Goal: Information Seeking & Learning: Learn about a topic

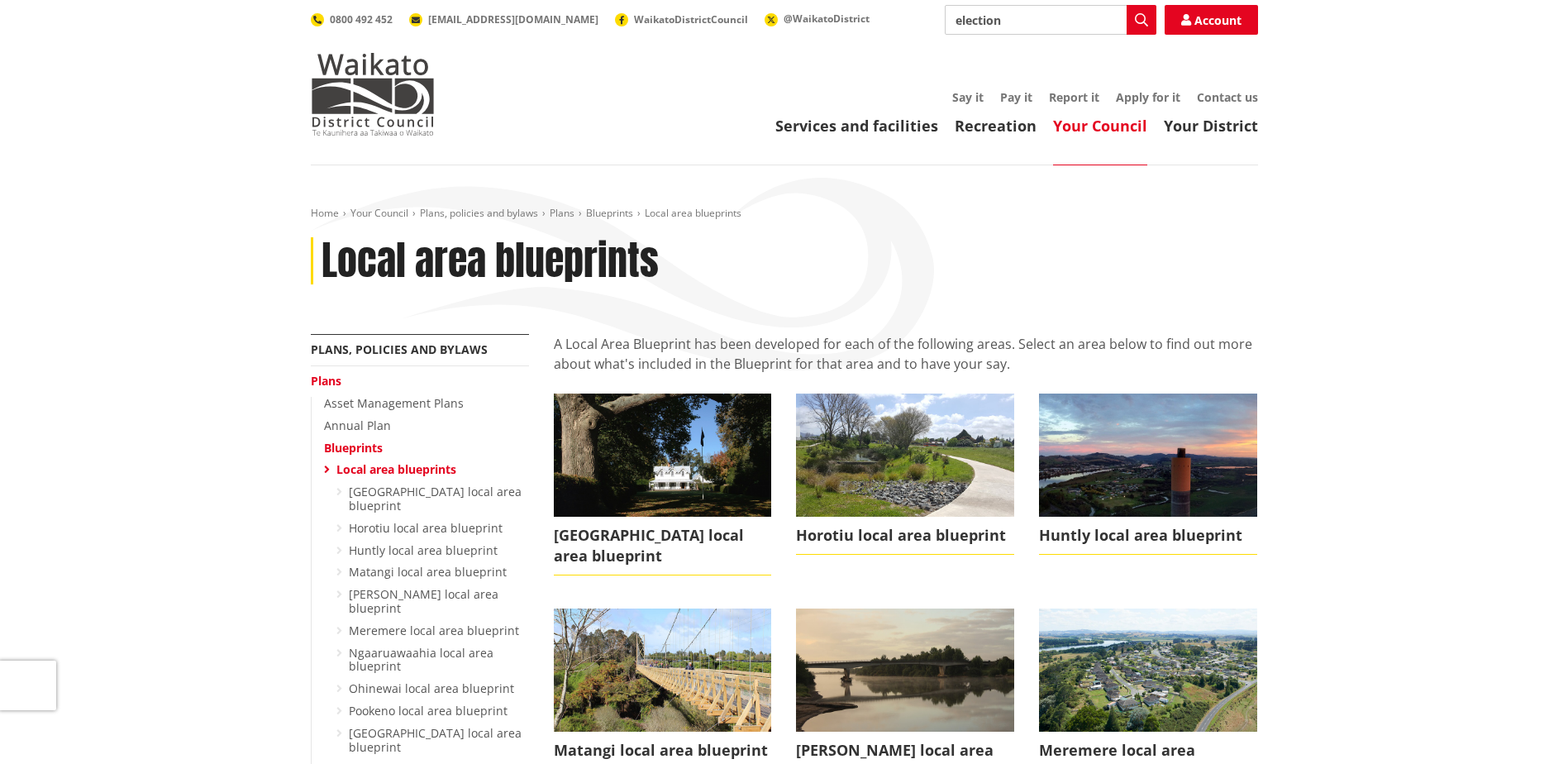
type input "elections"
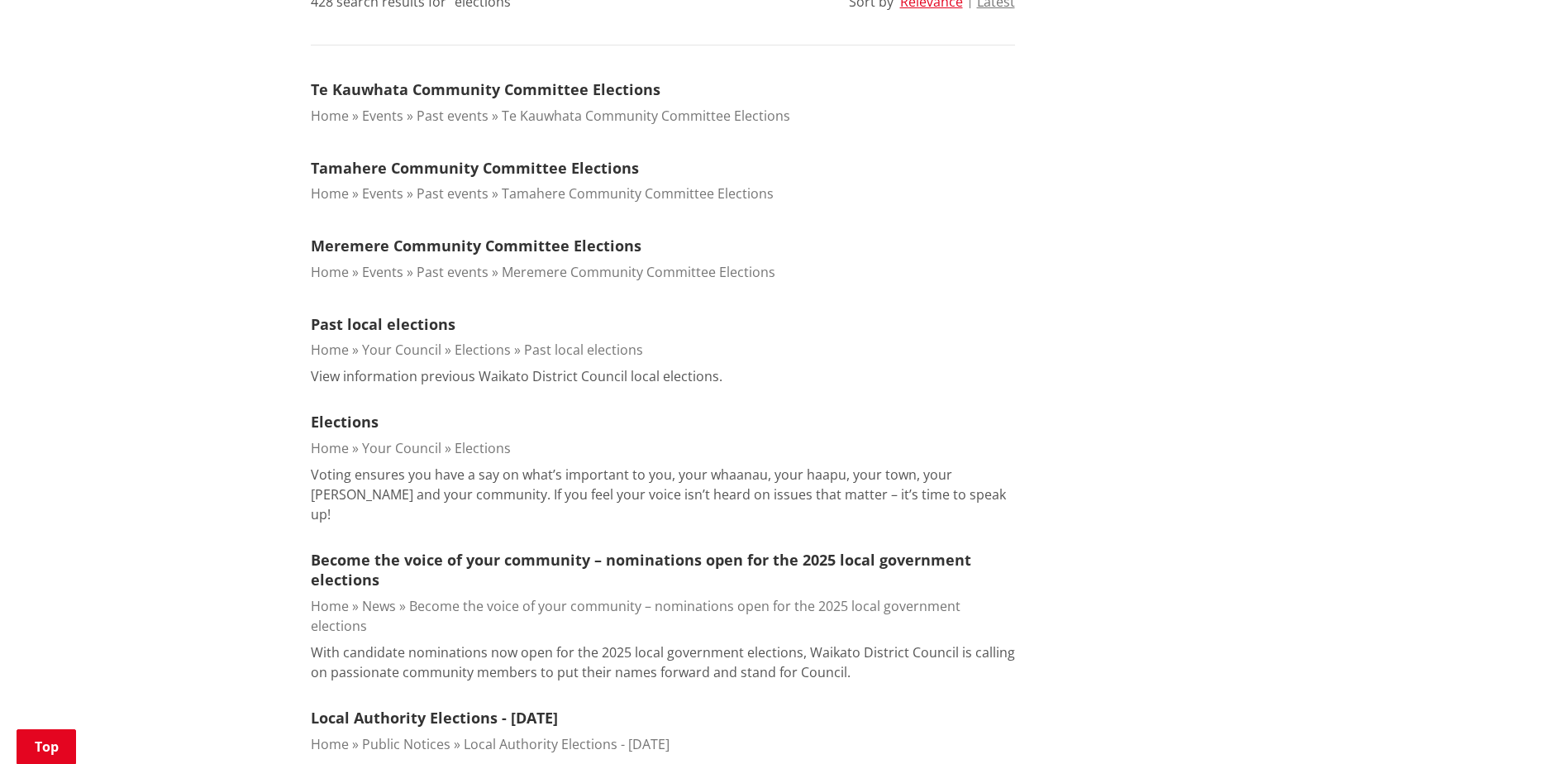
scroll to position [492, 0]
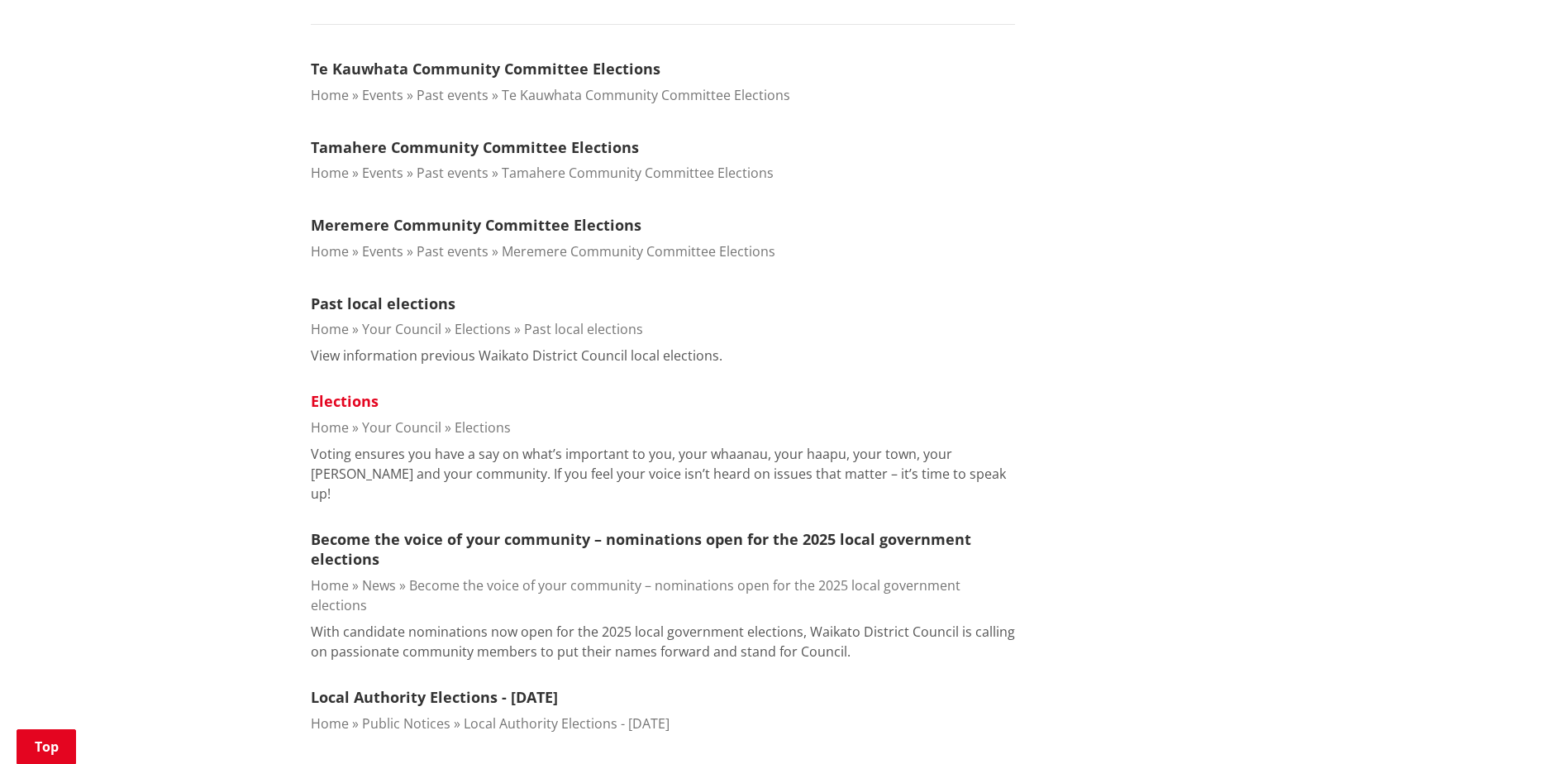
click at [334, 399] on link "Elections" at bounding box center [345, 401] width 68 height 20
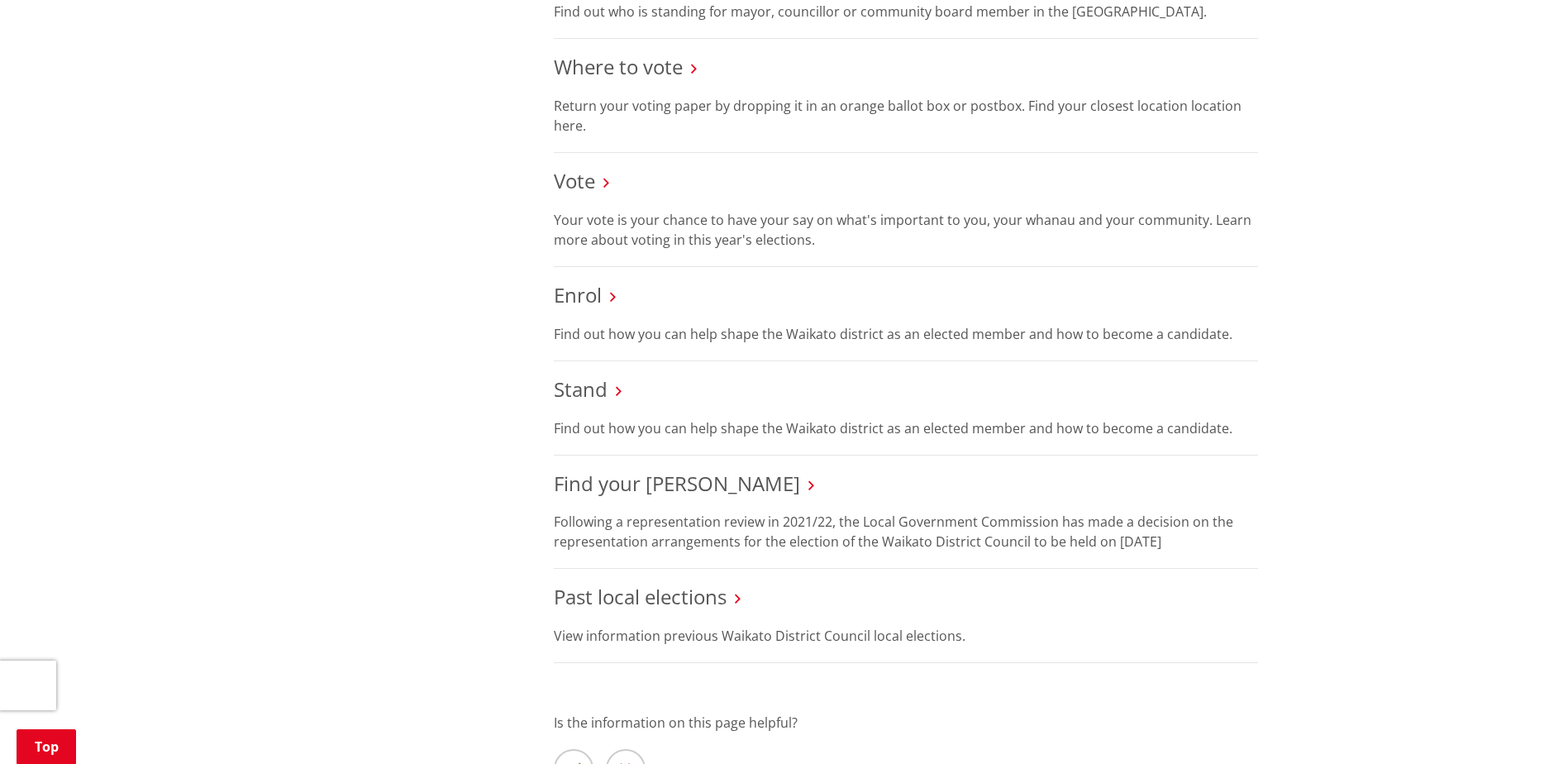
scroll to position [748, 0]
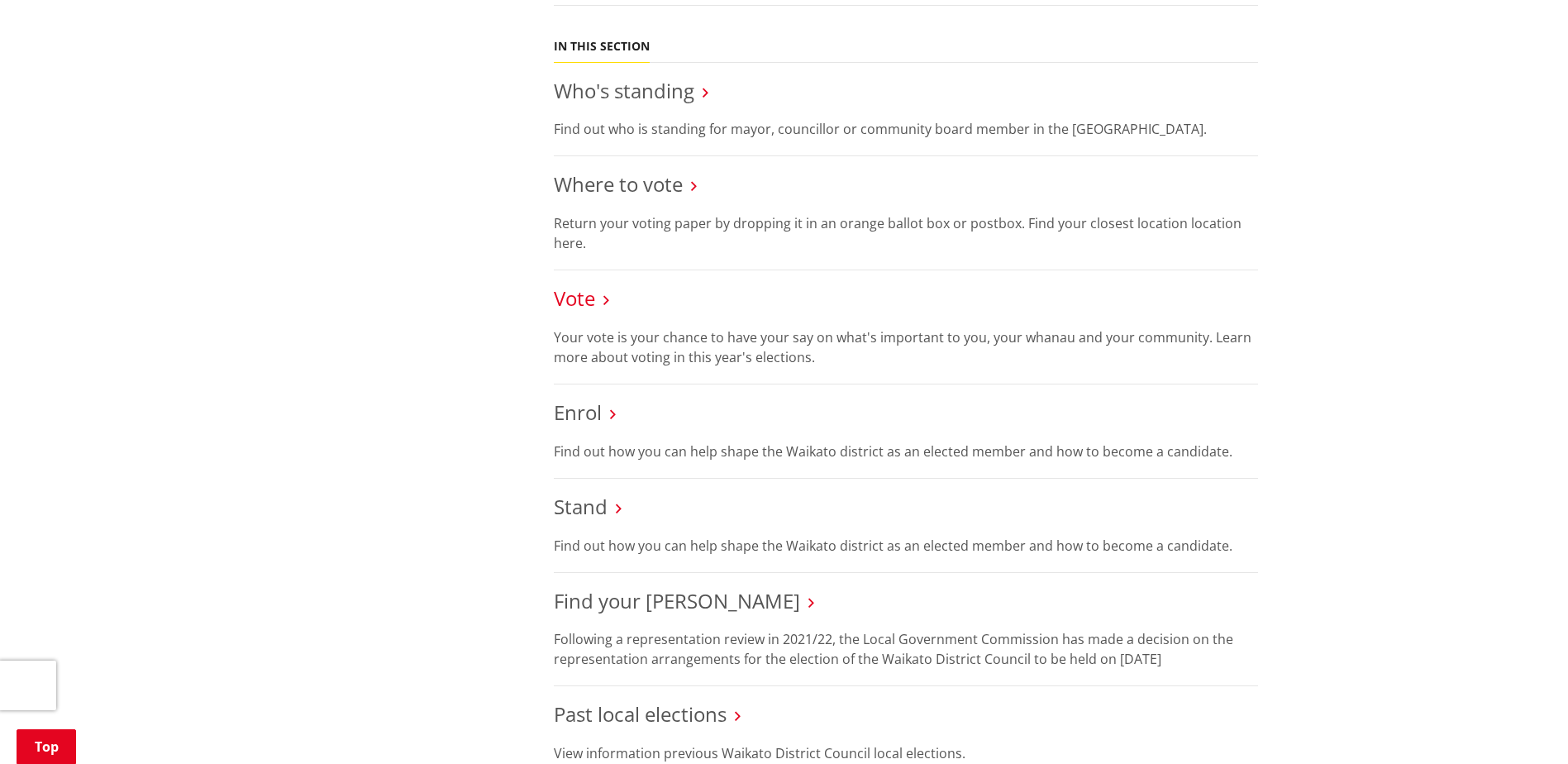
click at [573, 301] on link "Vote" at bounding box center [574, 298] width 41 height 28
